Goal: Task Accomplishment & Management: Manage account settings

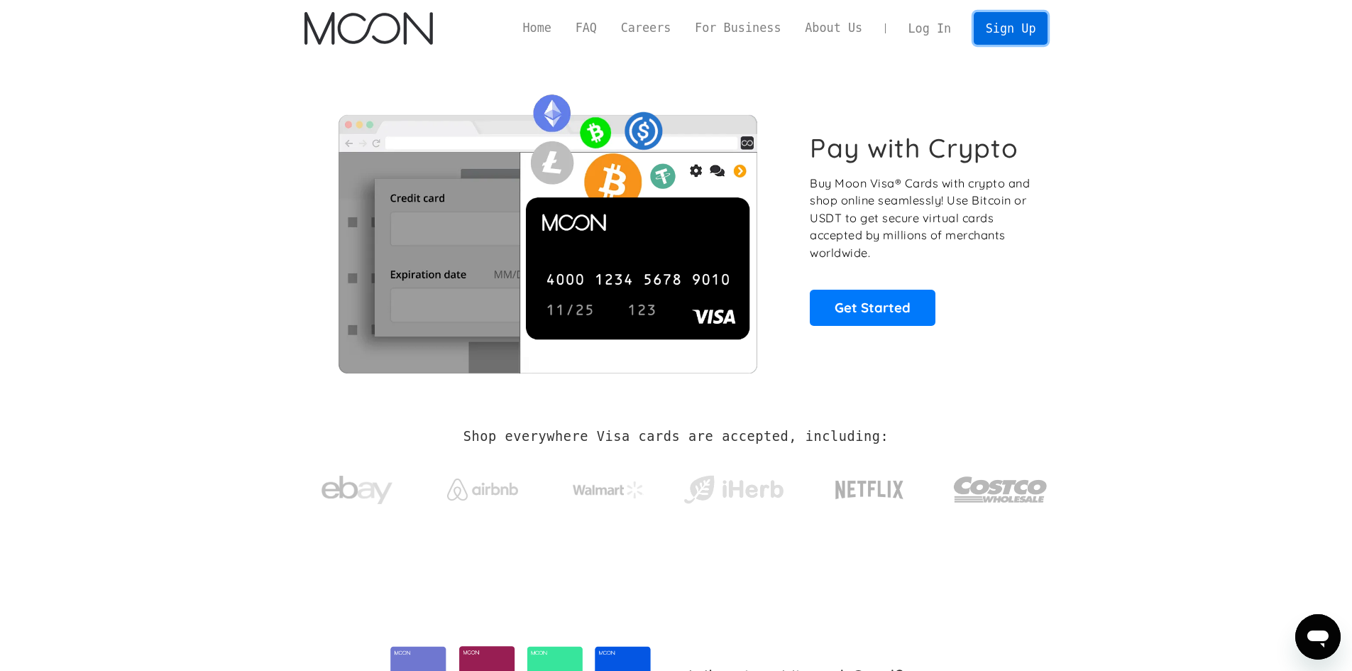
click at [1023, 35] on link "Sign Up" at bounding box center [1011, 28] width 74 height 32
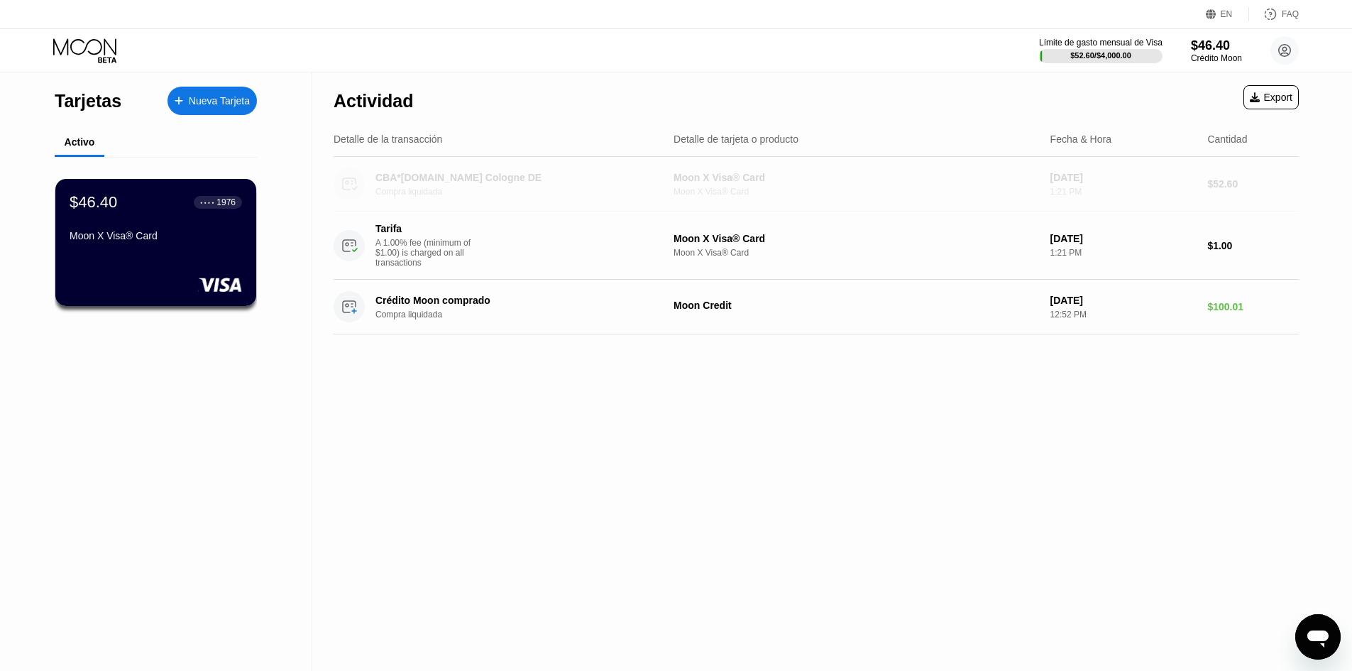
click at [458, 182] on div "CBA*malwarebytes.com Cologne DE" at bounding box center [512, 177] width 275 height 11
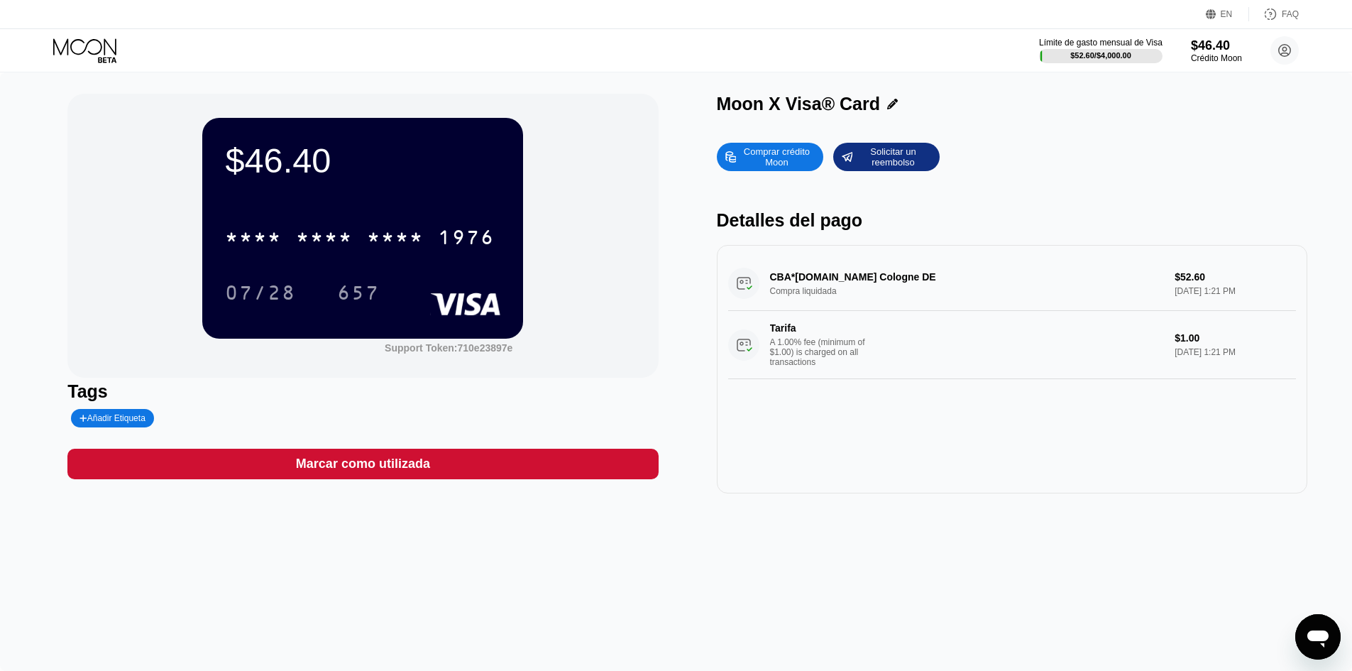
click at [842, 279] on div "CBA*malwarebytes.com Cologne DE Compra liquidada $52.60 Aug 20, 2025 1:21 PM Ta…" at bounding box center [1012, 317] width 568 height 123
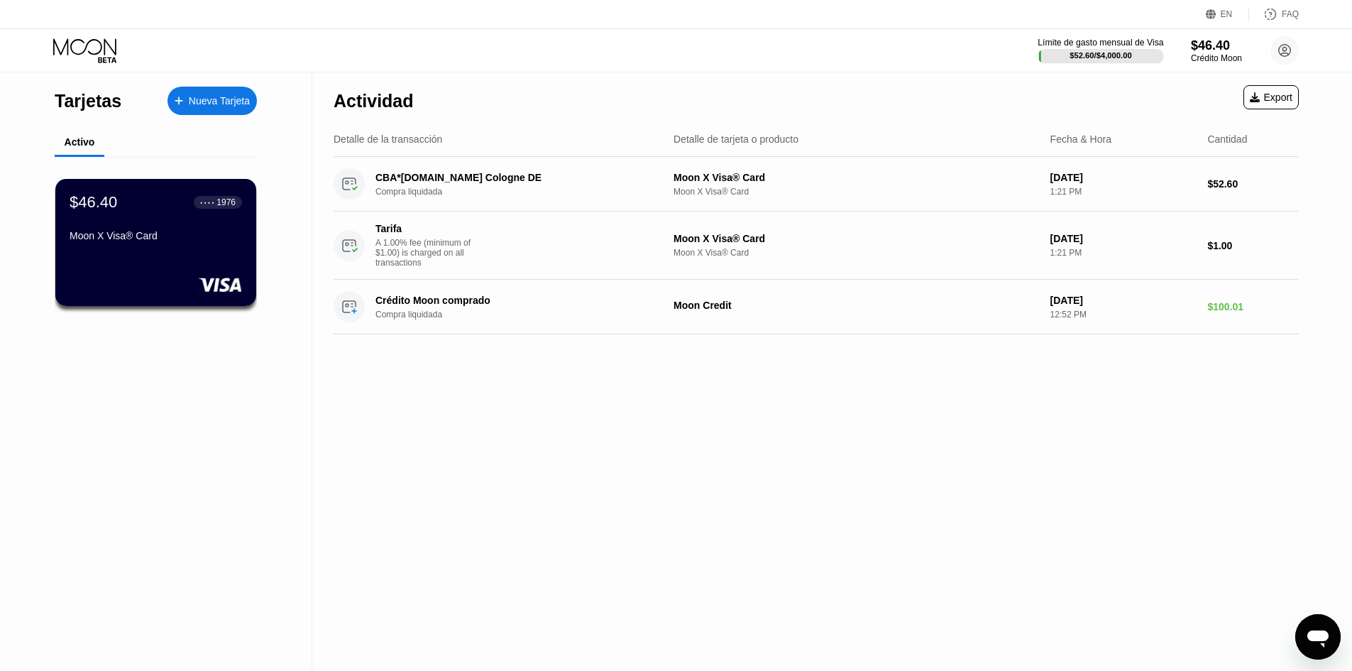
click at [1091, 47] on div "Límite de gasto mensual de Visa $52.60 / $4,000.00" at bounding box center [1101, 51] width 126 height 26
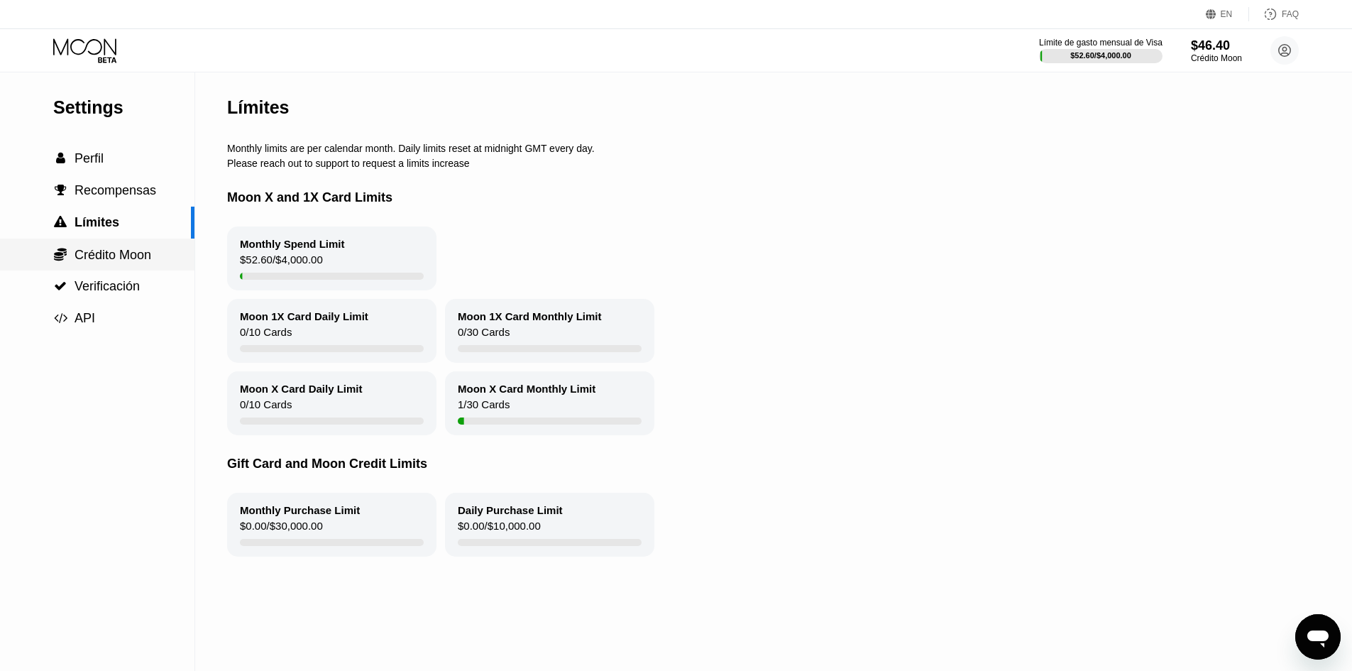
click at [145, 260] on span "Crédito Moon" at bounding box center [113, 255] width 77 height 14
